Goal: Complete application form: Complete application form

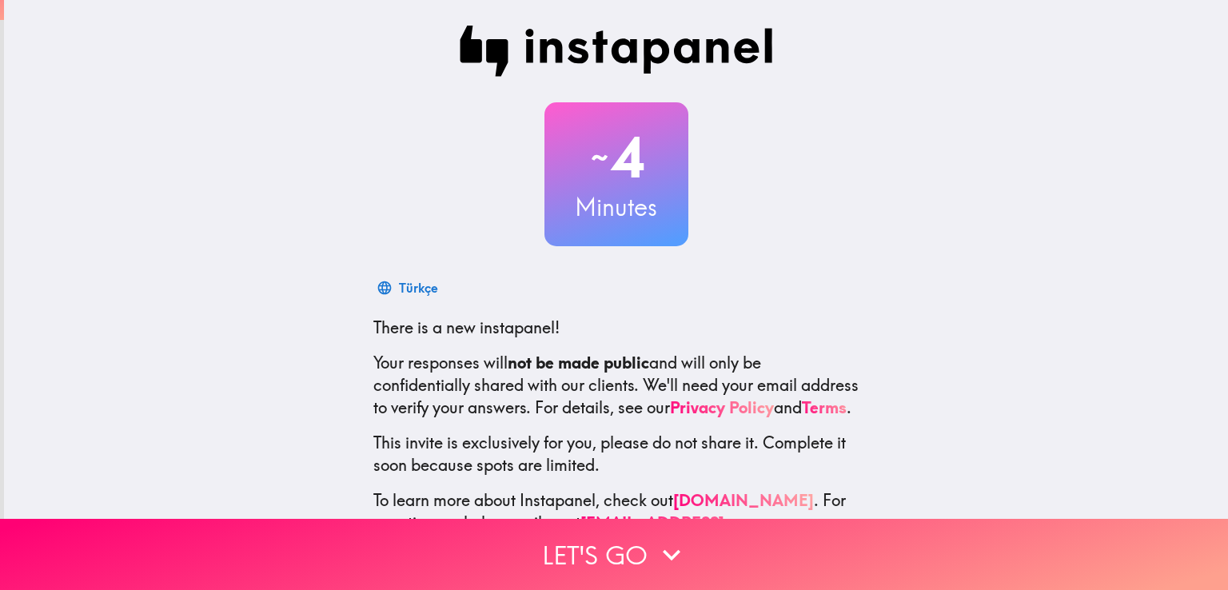
scroll to position [75, 0]
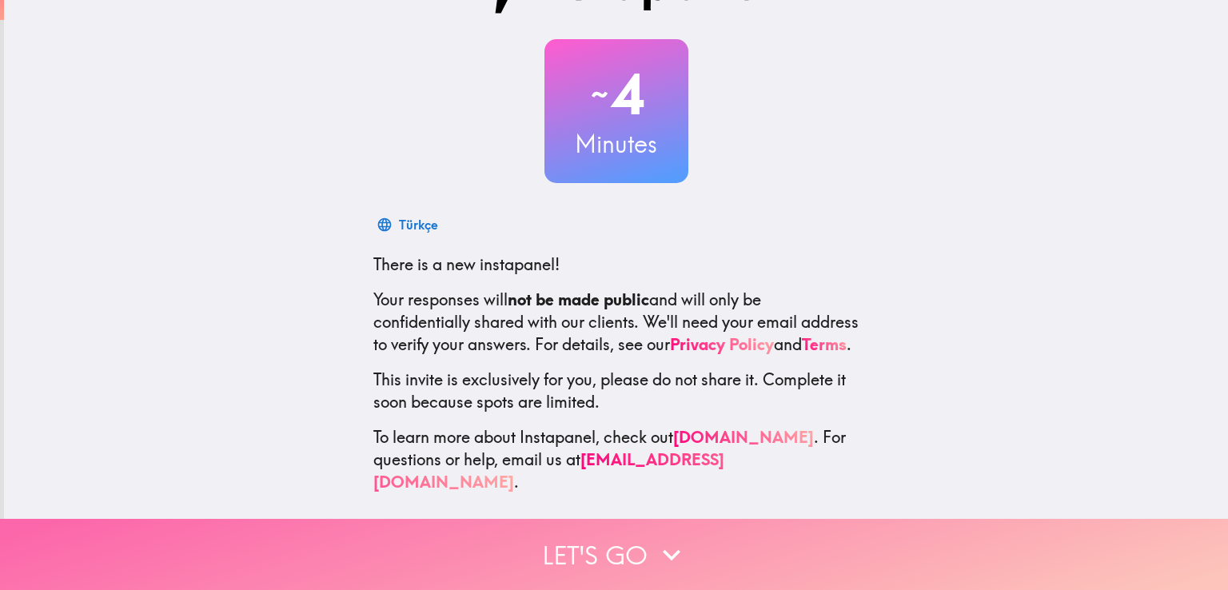
click at [687, 541] on button "Let's go" at bounding box center [614, 554] width 1228 height 71
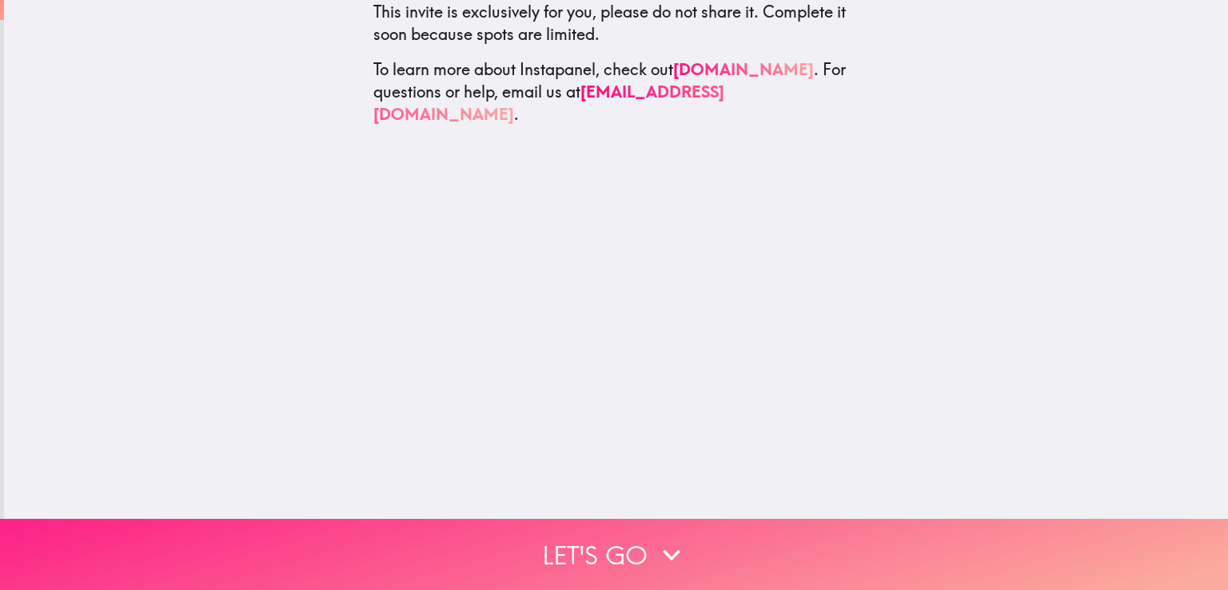
scroll to position [0, 0]
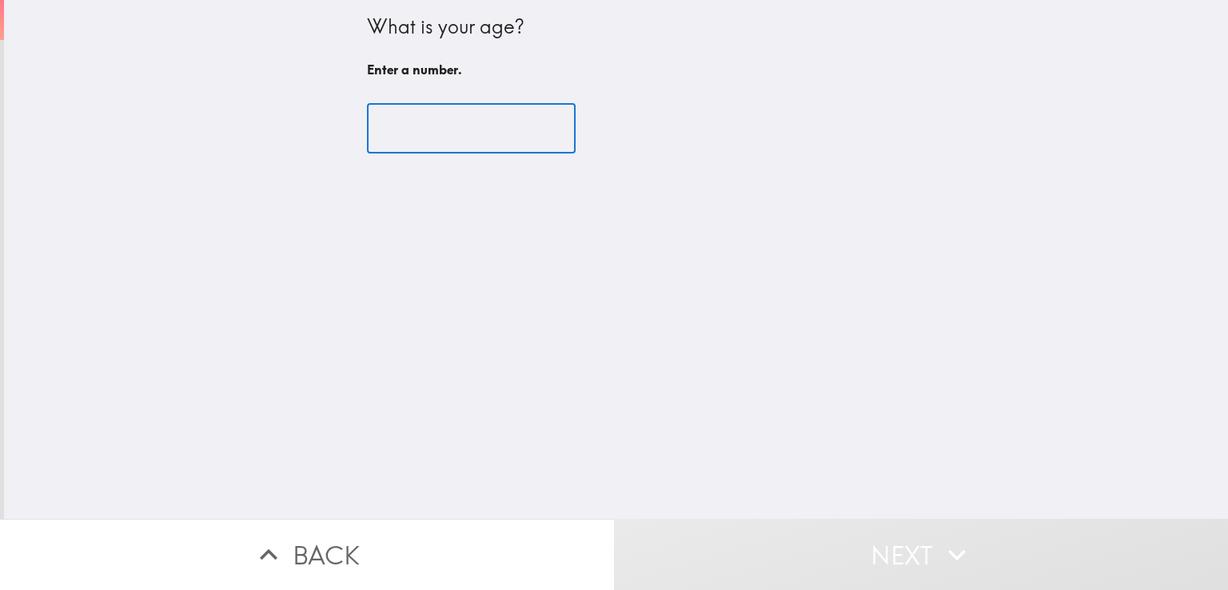
click at [494, 119] on input "number" at bounding box center [471, 129] width 209 height 50
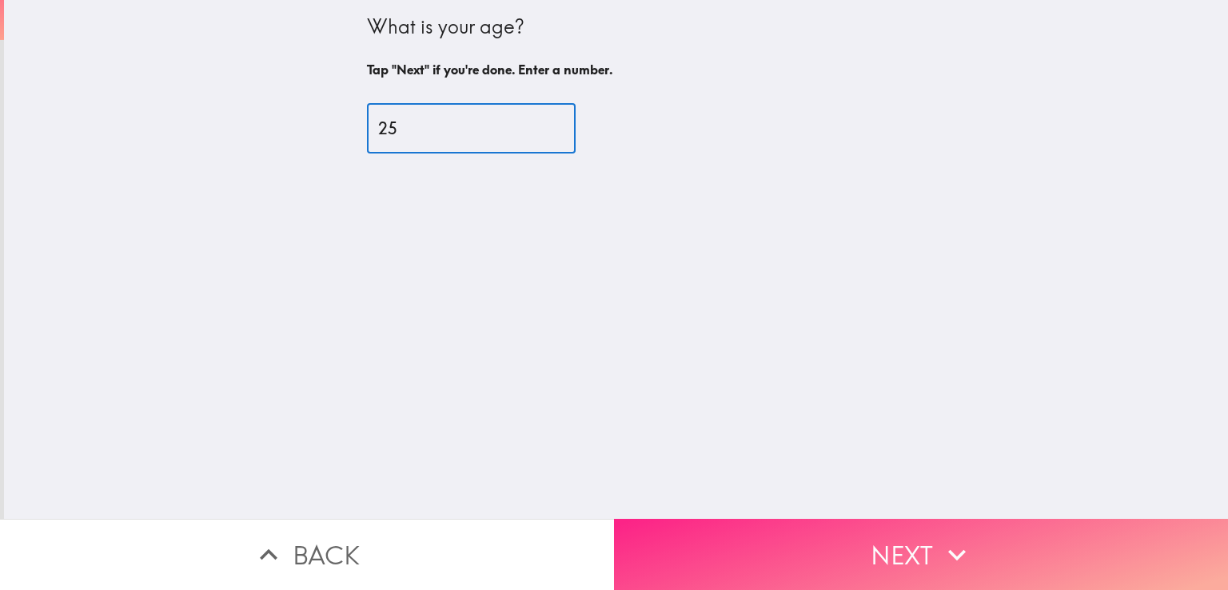
type input "25"
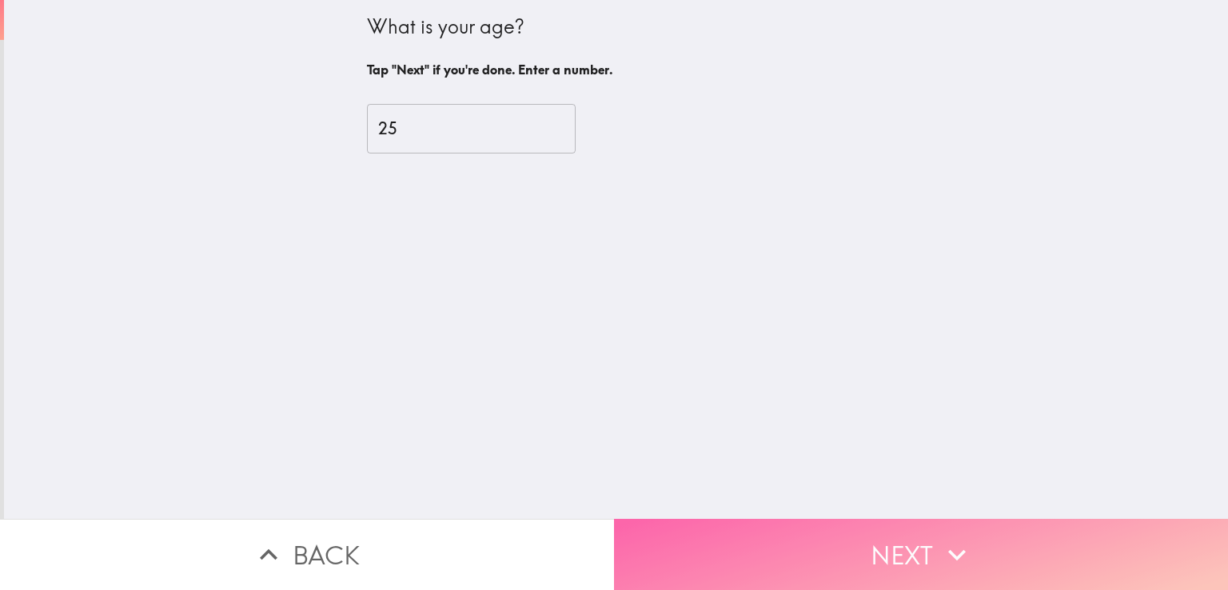
click at [851, 538] on button "Next" at bounding box center [921, 554] width 614 height 71
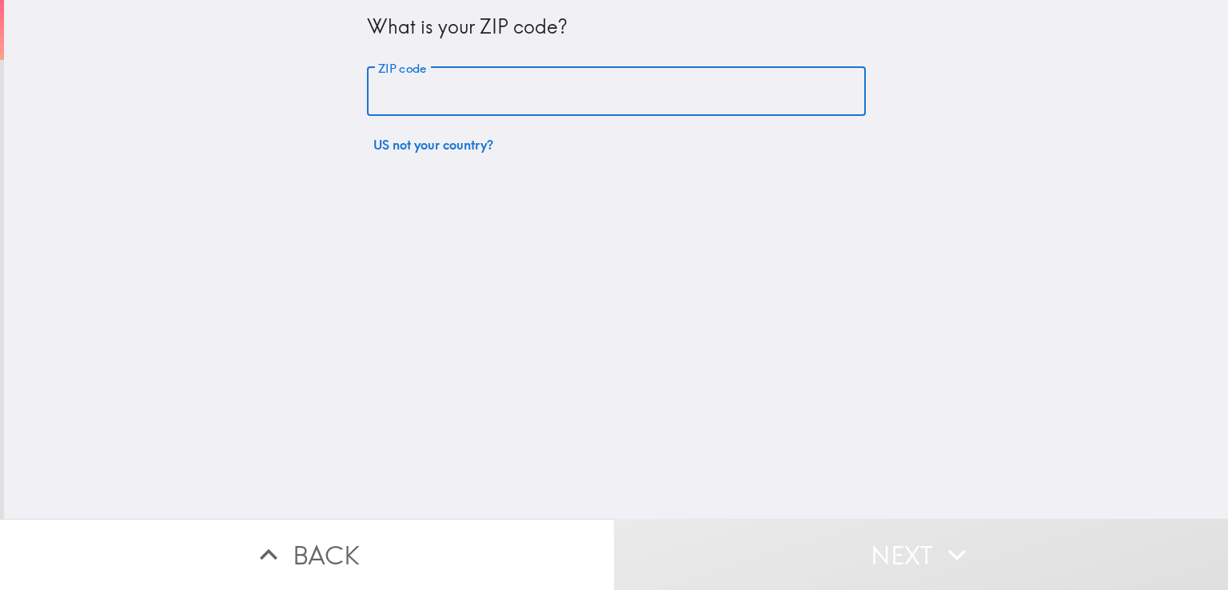
click at [435, 97] on input "ZIP code" at bounding box center [616, 92] width 499 height 50
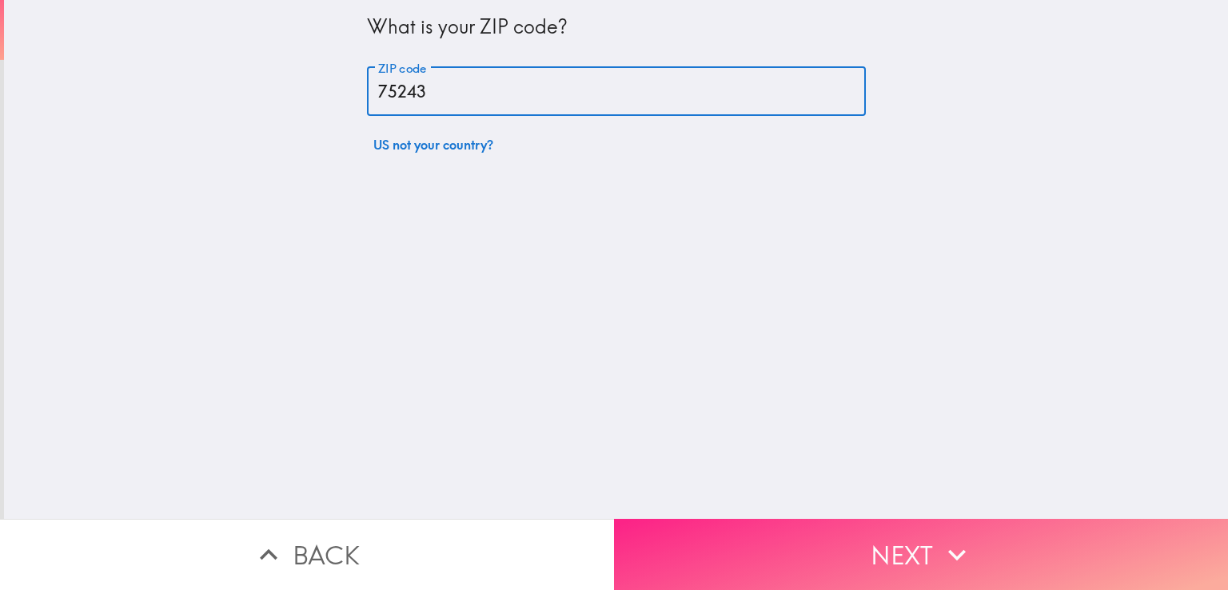
type input "75243"
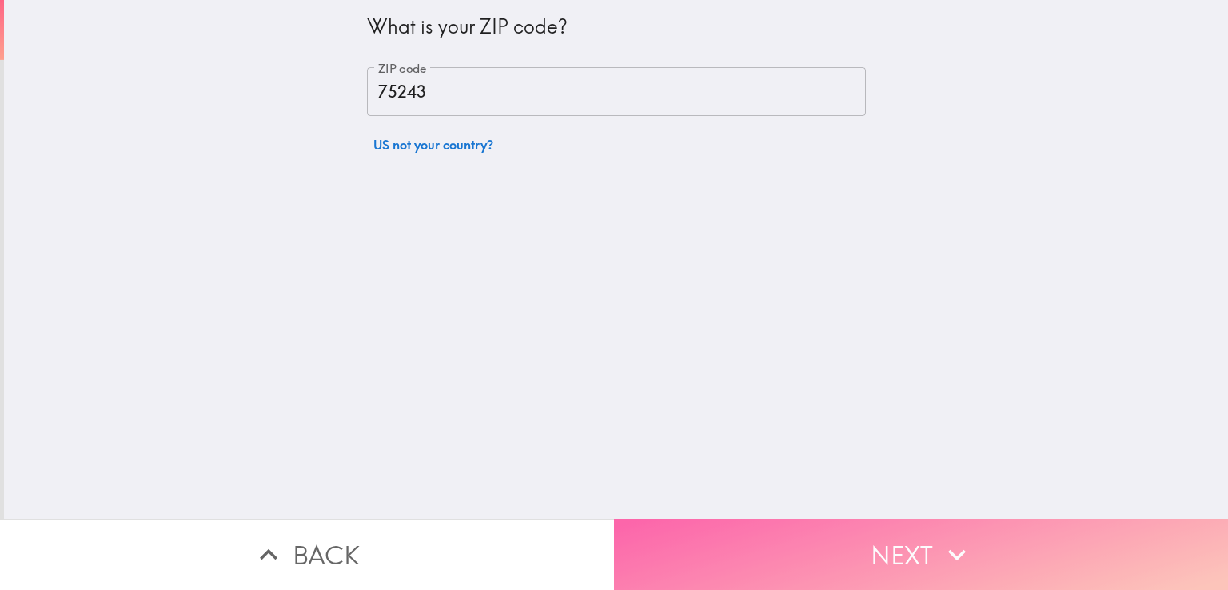
click at [909, 528] on button "Next" at bounding box center [921, 554] width 614 height 71
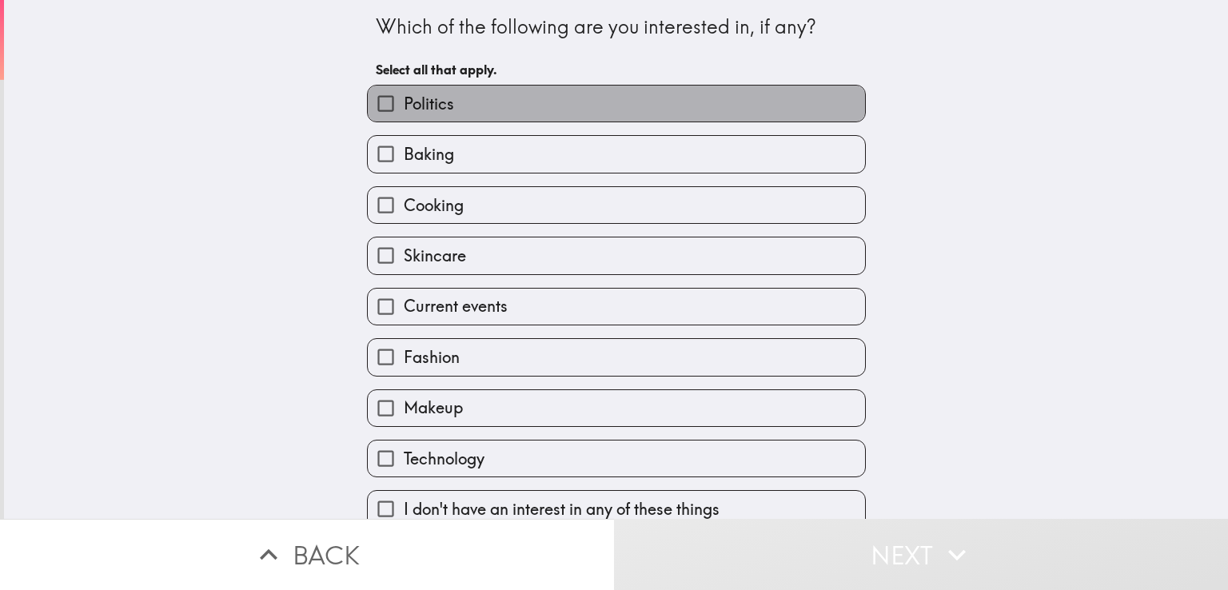
click at [510, 108] on label "Politics" at bounding box center [616, 104] width 497 height 36
click at [404, 108] on input "Politics" at bounding box center [386, 104] width 36 height 36
checkbox input "true"
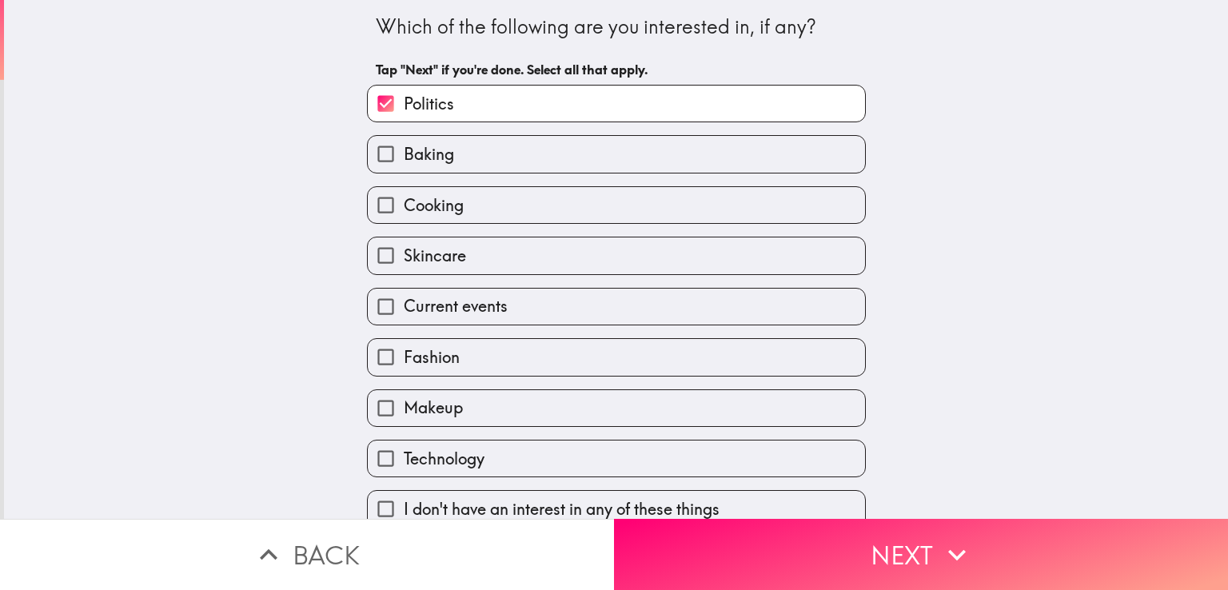
click at [486, 213] on label "Cooking" at bounding box center [616, 205] width 497 height 36
click at [404, 213] on input "Cooking" at bounding box center [386, 205] width 36 height 36
checkbox input "true"
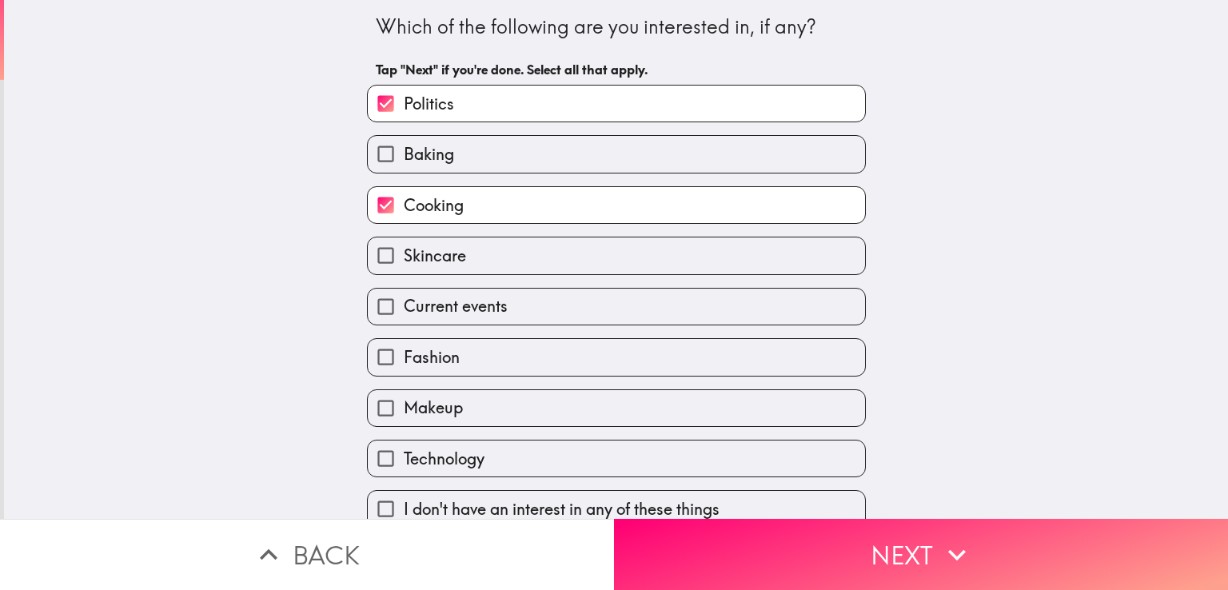
scroll to position [19, 0]
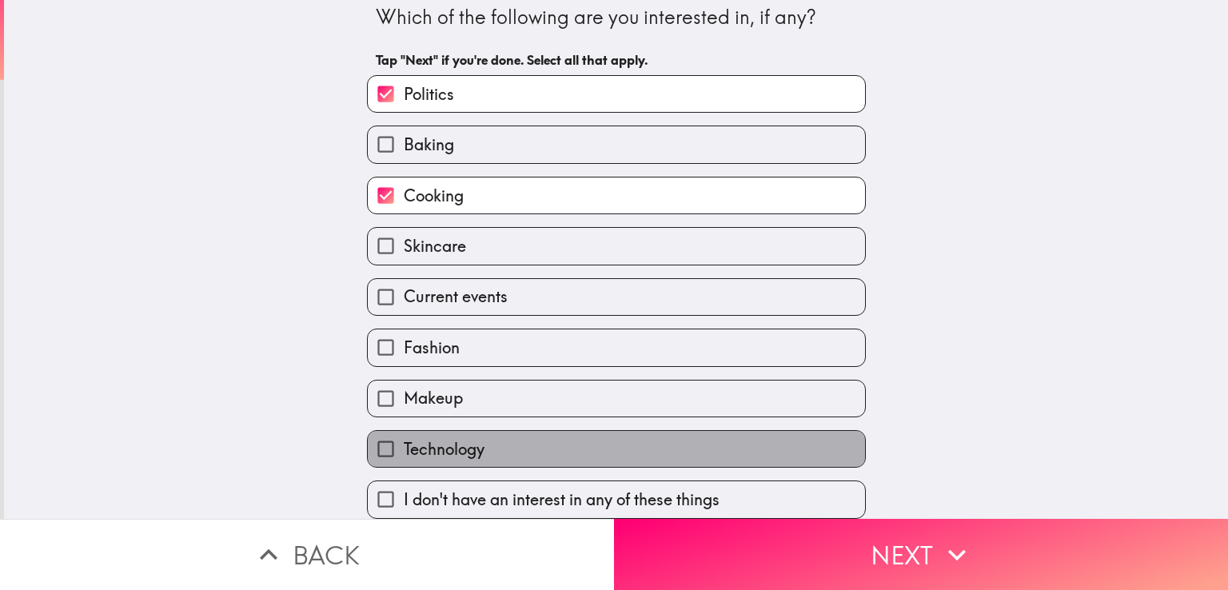
click at [534, 431] on label "Technology" at bounding box center [616, 449] width 497 height 36
click at [404, 431] on input "Technology" at bounding box center [386, 449] width 36 height 36
checkbox input "true"
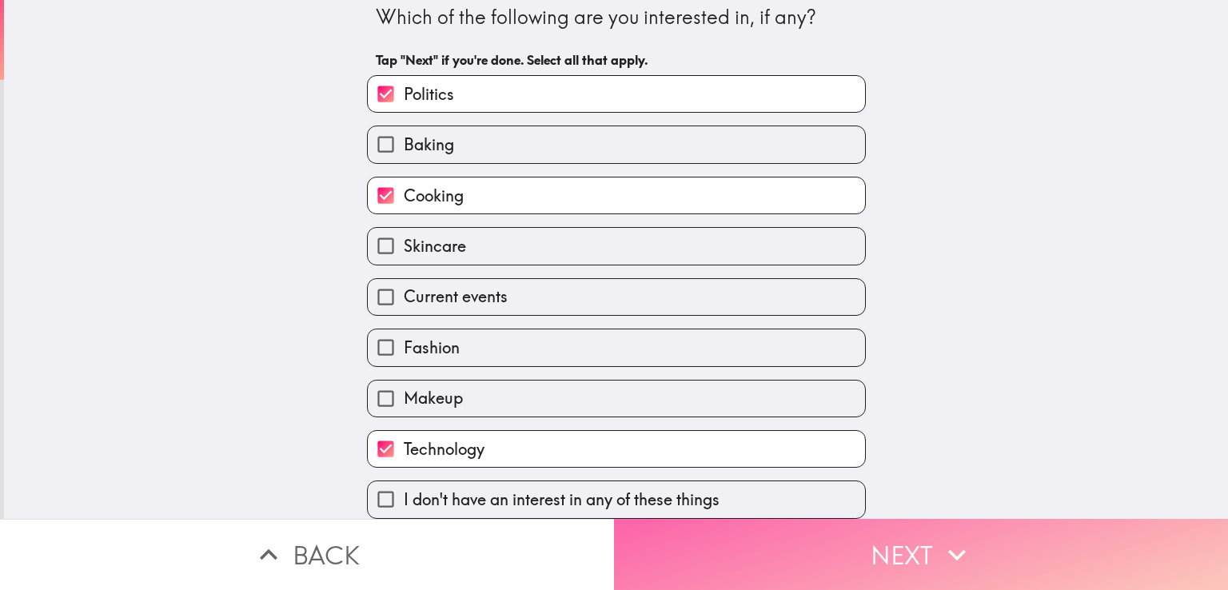
click at [683, 556] on button "Next" at bounding box center [921, 554] width 614 height 71
click at [898, 540] on button "Next" at bounding box center [921, 554] width 614 height 71
